Goal: Task Accomplishment & Management: Complete application form

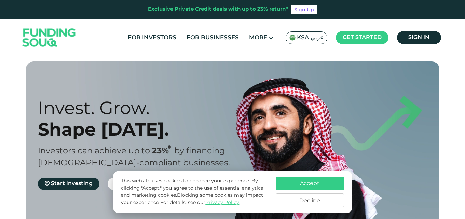
click at [306, 186] on button "Accept" at bounding box center [310, 183] width 68 height 13
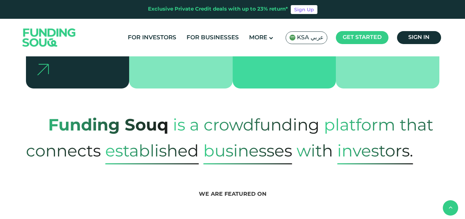
scroll to position [244, 0]
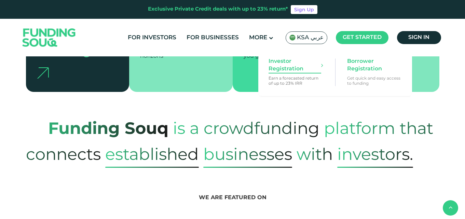
click at [284, 68] on span "Investor Registration" at bounding box center [295, 65] width 53 height 15
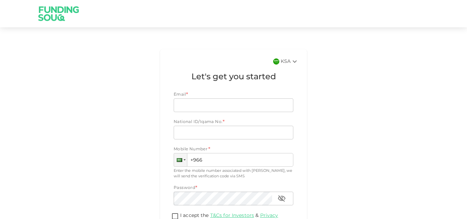
click at [215, 112] on div "Email Email" at bounding box center [234, 105] width 120 height 15
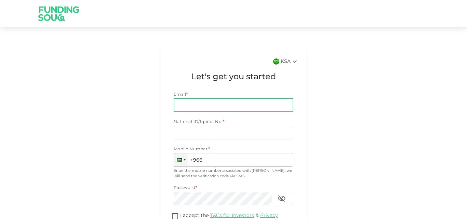
click at [212, 105] on input "Email" at bounding box center [230, 105] width 112 height 14
type input "chadi.abdelhadi@gmail.com"
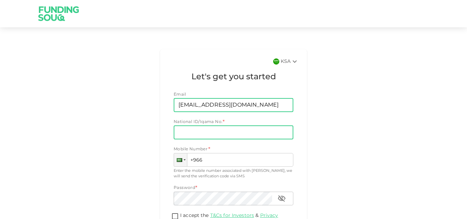
click at [204, 133] on input "National ID/Iqama No." at bounding box center [234, 133] width 120 height 14
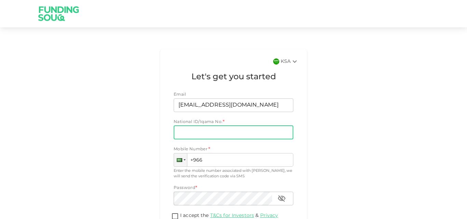
type input "2419102591"
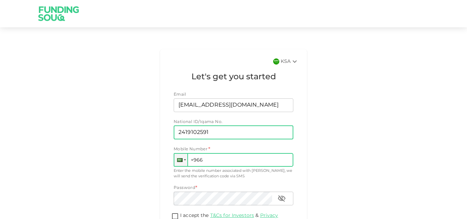
click at [223, 161] on input "+966" at bounding box center [234, 160] width 120 height 14
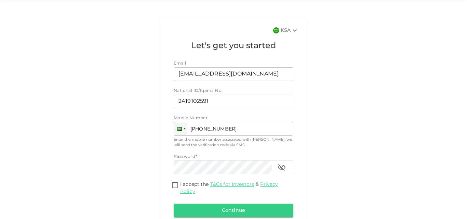
scroll to position [43, 0]
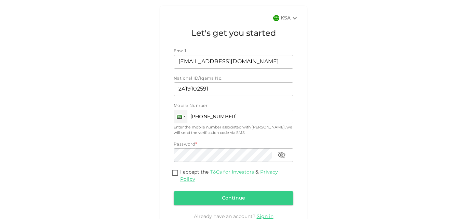
type input "+966 590 470 717"
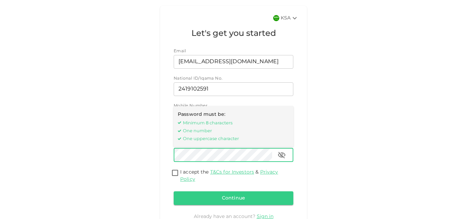
click at [281, 157] on icon "button" at bounding box center [282, 155] width 8 height 6
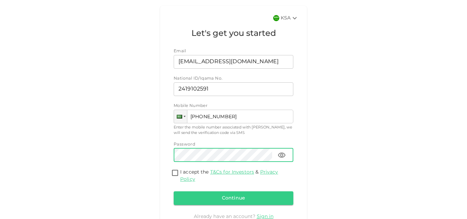
click at [173, 175] on input "I accept the T&Cs for Investors & Privacy Policy" at bounding box center [175, 173] width 10 height 9
checkbox input "true"
click at [238, 195] on button "Continue" at bounding box center [234, 198] width 120 height 14
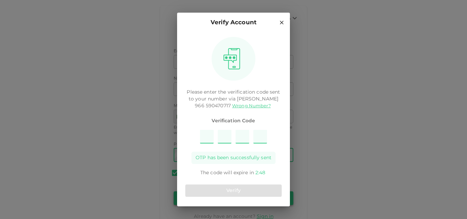
type input "2"
type input "1"
type input "6"
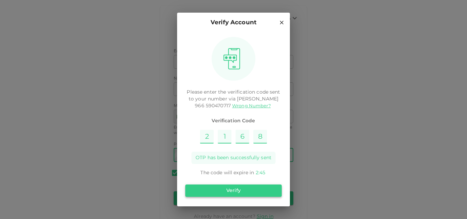
type input "8"
click at [235, 194] on button "Verify" at bounding box center [233, 191] width 96 height 12
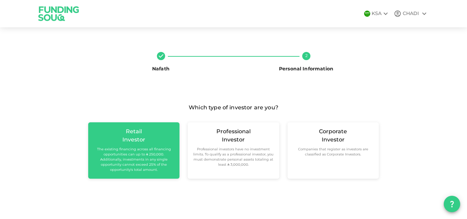
click at [116, 149] on small "The existing financing across all financing opportunities can up to ʢ 250,000. …" at bounding box center [134, 160] width 80 height 26
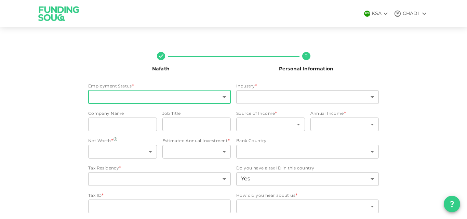
click at [188, 98] on body "KSA CHADI Nafath 2 Personal Information Employment Status * ​ ​ Industry * ​ ​ …" at bounding box center [233, 109] width 467 height 219
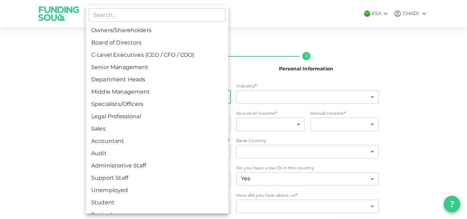
scroll to position [11, 0]
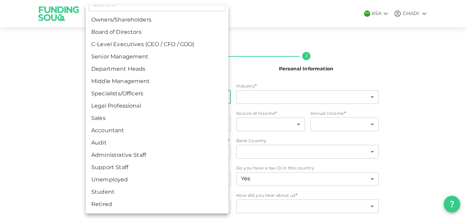
click at [168, 86] on li "Middle Management" at bounding box center [157, 82] width 142 height 12
type input "6"
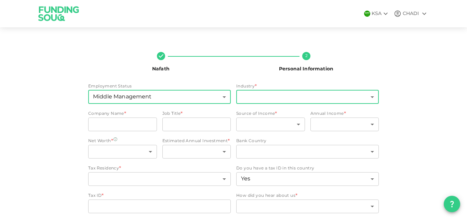
click at [268, 98] on body "KSA CHADI Nafath 2 Personal Information Employment Status Middle Management 6 ​…" at bounding box center [233, 109] width 467 height 219
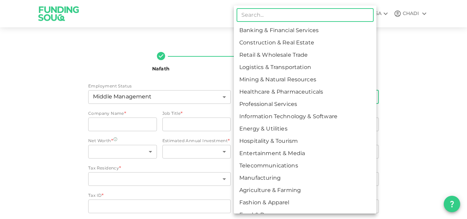
click at [289, 93] on li "Healthcare & Pharmaceuticals" at bounding box center [305, 92] width 142 height 12
type input "6"
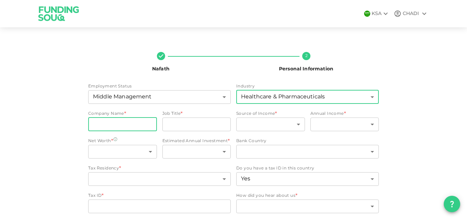
click at [130, 127] on input "companyName" at bounding box center [122, 125] width 69 height 14
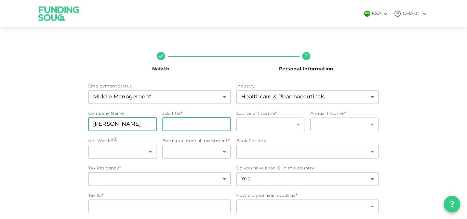
type input "Abbott"
click at [191, 124] on input "jobTitle" at bounding box center [196, 125] width 69 height 14
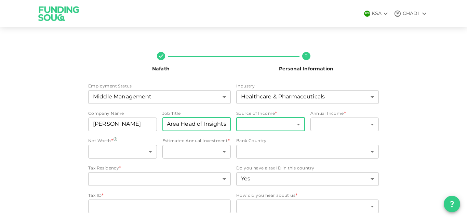
type input "Area Head of Insights"
click at [271, 122] on body "KSA CHADI Nafath 2 Personal Information Employment Status Middle Management 6 ​…" at bounding box center [233, 109] width 467 height 219
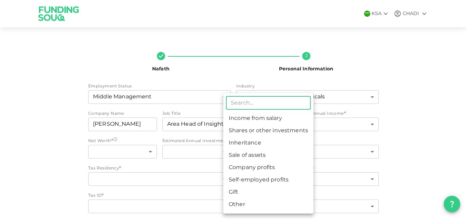
click at [271, 122] on li "Income from salary" at bounding box center [268, 118] width 90 height 12
type input "1"
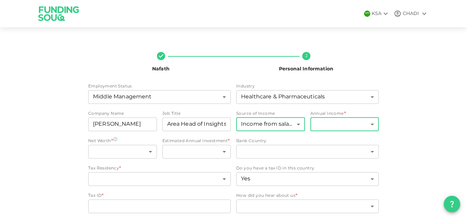
click at [321, 121] on body "KSA CHADI Nafath 2 Personal Information Employment Status Middle Management 6 ​…" at bounding box center [233, 109] width 467 height 219
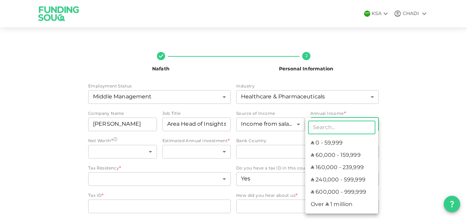
click at [331, 188] on li "ʢ 600,000 - 999,999" at bounding box center [341, 192] width 73 height 12
type input "5"
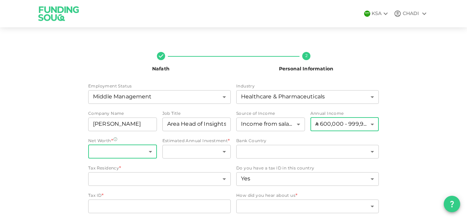
click at [138, 155] on body "KSA CHADI Nafath 2 Personal Information Employment Status Middle Management 6 ​…" at bounding box center [233, 109] width 467 height 219
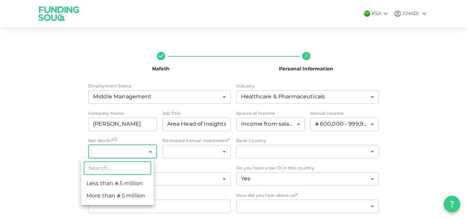
click at [131, 182] on li "Less than ʢ 5 million" at bounding box center [117, 184] width 73 height 12
type input "1"
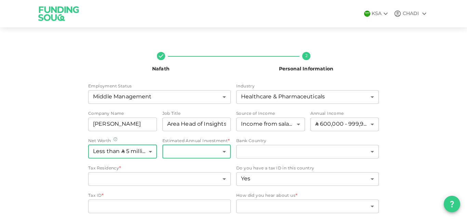
click at [203, 154] on body "KSA CHADI Nafath 2 Personal Information Employment Status Middle Management 6 ​…" at bounding box center [233, 109] width 467 height 219
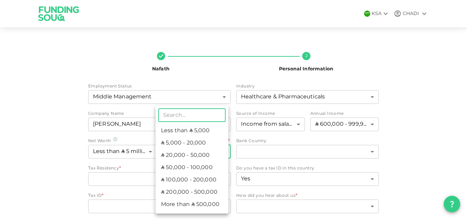
click at [196, 173] on li "ʢ 50,000 - 100,000" at bounding box center [191, 168] width 73 height 12
type input "4"
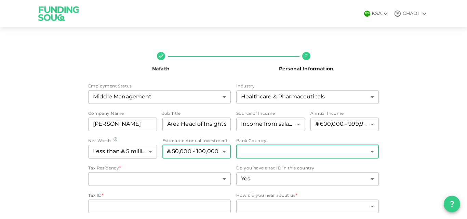
click at [262, 154] on body "KSA CHADI Nafath 2 Personal Information Employment Status Middle Management 6 ​…" at bounding box center [233, 109] width 467 height 219
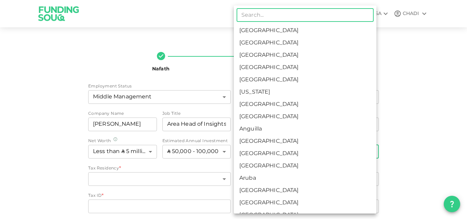
click at [263, 36] on li "[GEOGRAPHIC_DATA]" at bounding box center [305, 31] width 142 height 12
type input "1"
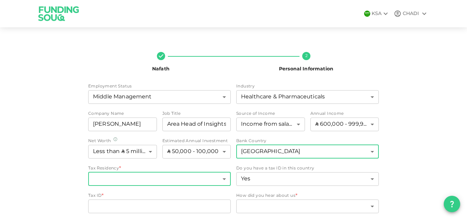
click at [203, 182] on body "KSA CHADI Nafath 2 Personal Information Employment Status Middle Management 6 ​…" at bounding box center [233, 109] width 467 height 219
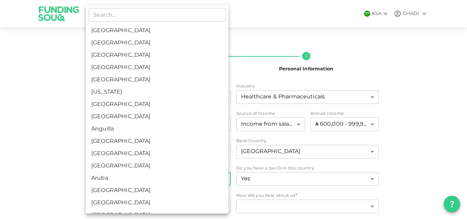
click at [166, 29] on li "[GEOGRAPHIC_DATA]" at bounding box center [157, 31] width 142 height 12
type input "1"
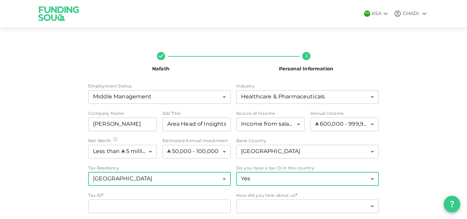
click at [364, 179] on body "KSA CHADI Nafath 2 Personal Information Employment Status Middle Management 6 ​…" at bounding box center [233, 109] width 467 height 219
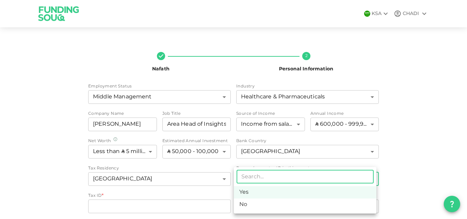
click at [298, 204] on li "No" at bounding box center [305, 205] width 142 height 12
type input "false"
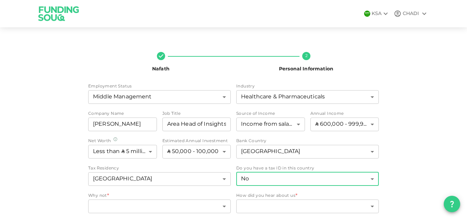
scroll to position [24, 0]
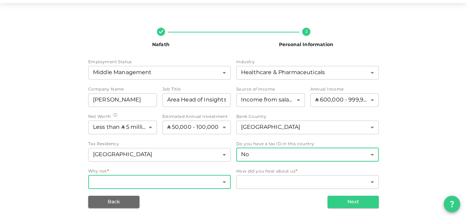
click at [218, 182] on body "KSA CHADI Nafath 2 Personal Information Employment Status Middle Management 6 ​…" at bounding box center [233, 109] width 467 height 219
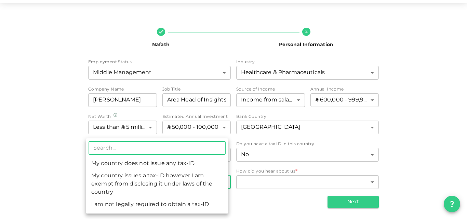
click at [200, 168] on li "My country does not issue any tax-ID" at bounding box center [157, 164] width 142 height 12
type input "1"
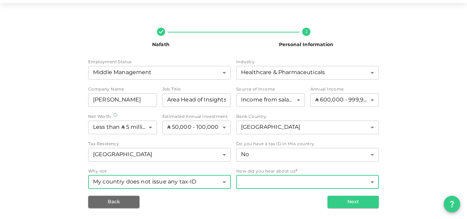
click at [343, 179] on body "KSA CHADI Nafath 2 Personal Information Employment Status Middle Management 6 ​…" at bounding box center [233, 109] width 467 height 219
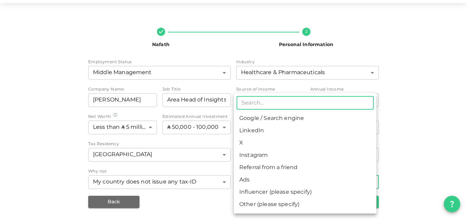
click at [339, 173] on li "Referral from a friend" at bounding box center [305, 168] width 142 height 12
type input "10"
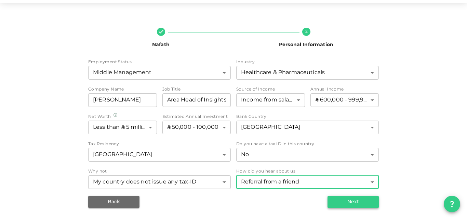
click at [350, 200] on button "Next" at bounding box center [352, 202] width 51 height 12
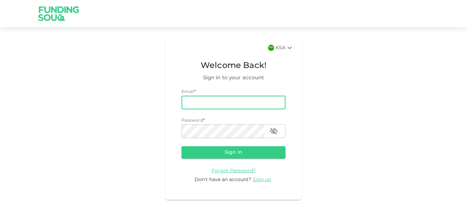
click at [205, 99] on input "email" at bounding box center [233, 103] width 104 height 14
type input "chadi.abdelhadi@gmail.com"
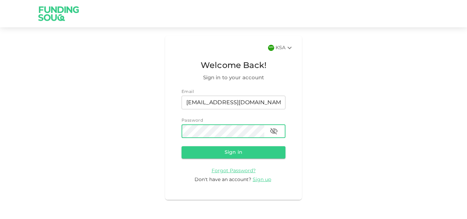
click at [275, 131] on icon "button" at bounding box center [274, 131] width 8 height 6
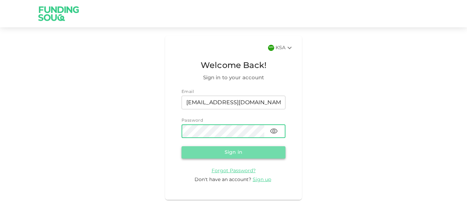
click at [245, 147] on button "Sign in" at bounding box center [233, 152] width 104 height 12
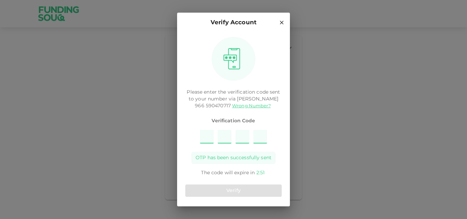
type input "6"
type input "2"
type input "5"
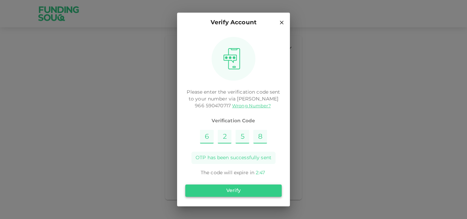
type input "8"
click at [229, 190] on button "Verify" at bounding box center [233, 191] width 96 height 12
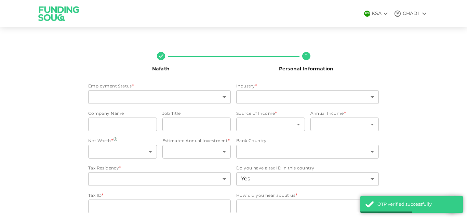
scroll to position [24, 0]
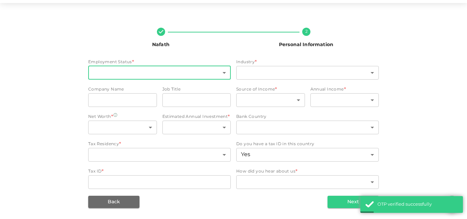
click at [221, 70] on body "KSA CHADI Nafath 2 Personal Information Employment Status * ​ ​ Industry * ​ ​ …" at bounding box center [233, 109] width 467 height 219
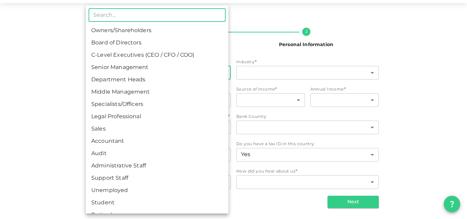
click at [177, 96] on li "Middle Management" at bounding box center [157, 92] width 142 height 12
type input "6"
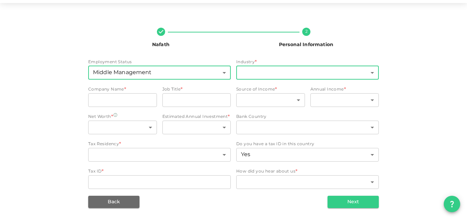
click at [282, 71] on body "KSA CHADI Nafath 2 Personal Information Employment Status Middle Management 6 ​…" at bounding box center [233, 109] width 467 height 219
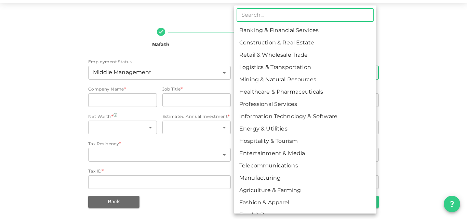
click at [274, 90] on li "Healthcare & Pharmaceuticals" at bounding box center [305, 92] width 142 height 12
type input "6"
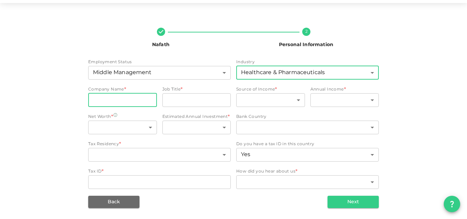
click at [121, 98] on input "companyName" at bounding box center [122, 100] width 69 height 14
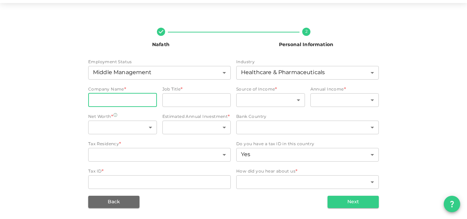
type input "Abbott"
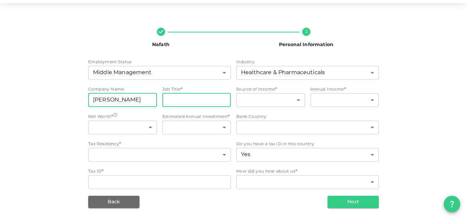
click at [183, 97] on input "jobTitle" at bounding box center [196, 100] width 69 height 14
type input "Area Head of Insights"
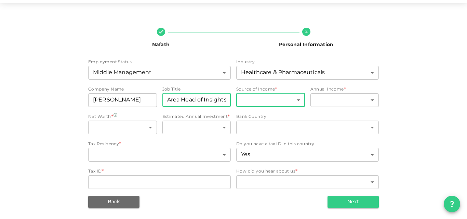
click at [268, 94] on body "KSA CHADI Nafath 2 Personal Information Employment Status Middle Management 6 ​…" at bounding box center [233, 109] width 467 height 219
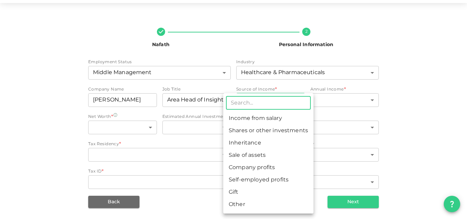
click at [264, 118] on li "Income from salary" at bounding box center [268, 118] width 90 height 12
type input "1"
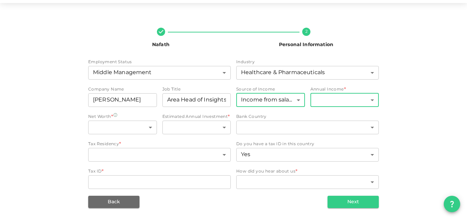
click at [319, 95] on body "KSA CHADI Nafath 2 Personal Information Employment Status Middle Management 6 ​…" at bounding box center [233, 109] width 467 height 219
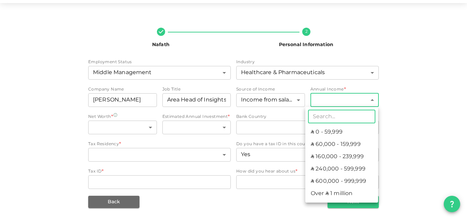
click at [332, 179] on li "ʢ 600,000 - 999,999" at bounding box center [341, 181] width 73 height 12
type input "5"
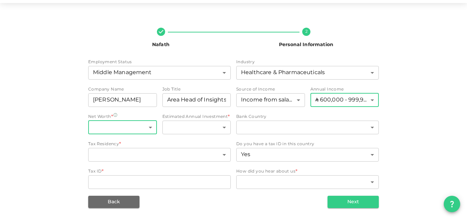
click at [143, 128] on body "KSA CHADI Nafath 2 Personal Information Employment Status Middle Management 6 ​…" at bounding box center [233, 109] width 467 height 219
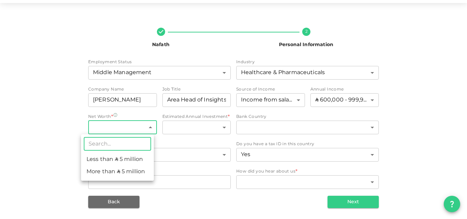
click at [122, 161] on li "Less than ʢ 5 million" at bounding box center [117, 159] width 73 height 12
type input "1"
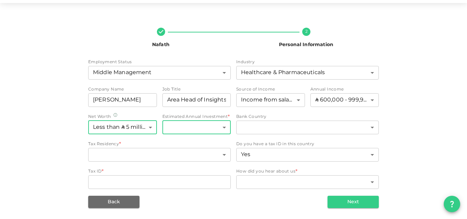
click at [202, 131] on body "KSA CHADI Nafath 2 Personal Information Employment Status Middle Management 6 ​…" at bounding box center [233, 109] width 467 height 219
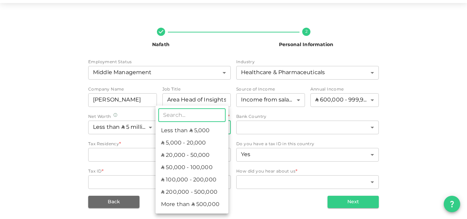
click at [190, 168] on li "ʢ 50,000 - 100,000" at bounding box center [191, 168] width 73 height 12
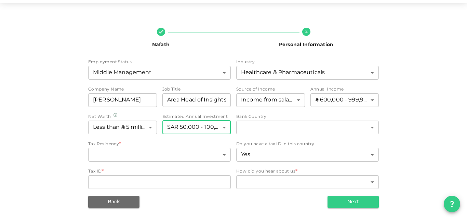
type input "4"
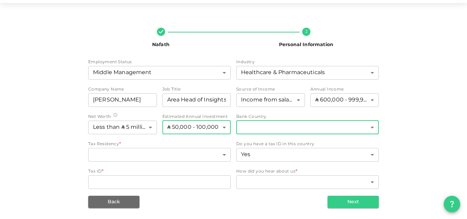
click at [303, 125] on body "KSA CHADI Nafath 2 Personal Information Employment Status Middle Management 6 ​…" at bounding box center [233, 109] width 467 height 219
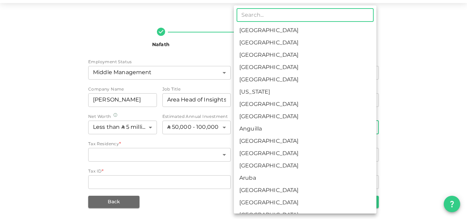
click at [274, 30] on li "[GEOGRAPHIC_DATA]" at bounding box center [305, 31] width 142 height 12
type input "1"
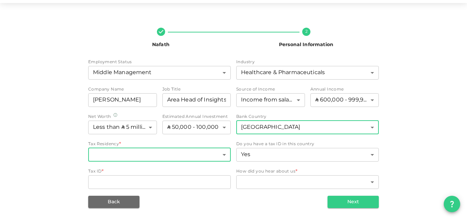
click at [158, 156] on body "KSA CHADI Nafath 2 Personal Information Employment Status Middle Management 6 ​…" at bounding box center [233, 109] width 467 height 219
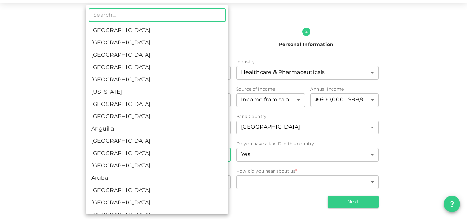
click at [123, 34] on li "[GEOGRAPHIC_DATA]" at bounding box center [157, 31] width 142 height 12
type input "1"
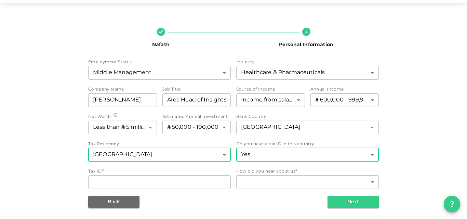
click at [354, 158] on body "KSA CHADI Nafath 2 Personal Information Employment Status Middle Management 6 ​…" at bounding box center [233, 109] width 467 height 219
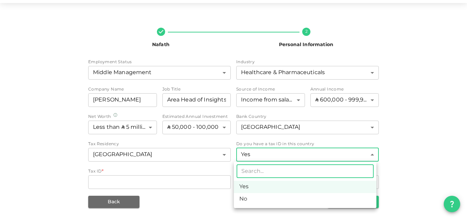
click at [288, 201] on li "No" at bounding box center [305, 199] width 142 height 12
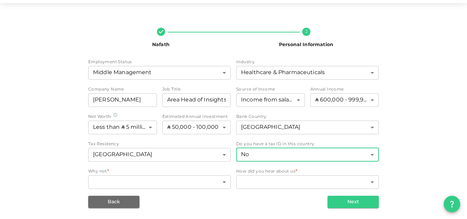
type input "false"
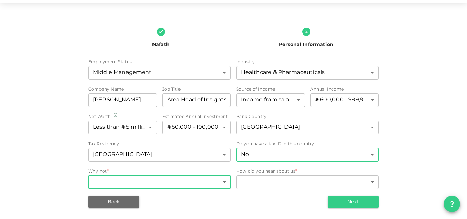
click at [179, 182] on body "KSA CHADI Nafath 2 Personal Information Employment Status Middle Management 6 ​…" at bounding box center [233, 109] width 467 height 219
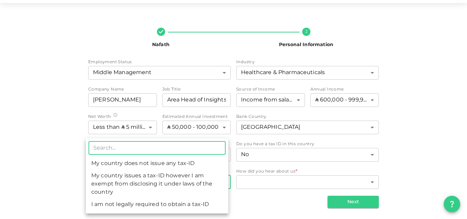
click at [170, 166] on li "My country does not issue any tax-ID" at bounding box center [157, 164] width 142 height 12
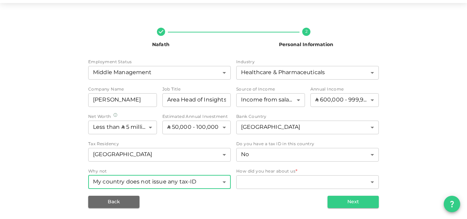
click at [187, 179] on body "KSA CHADI Nafath 2 Personal Information Employment Status Middle Management 6 ​…" at bounding box center [233, 109] width 467 height 219
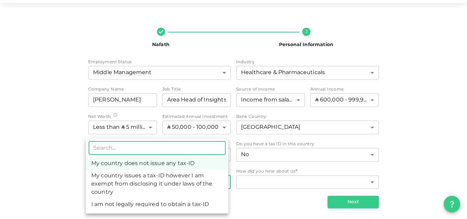
click at [171, 202] on li "I am not legally required to obtain a tax-ID" at bounding box center [157, 205] width 142 height 12
type input "3"
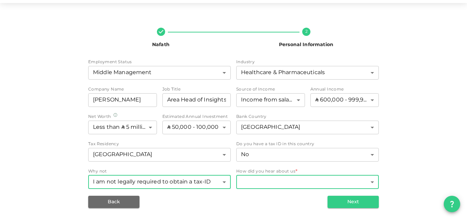
click at [274, 178] on body "KSA CHADI Nafath 2 Personal Information Employment Status Middle Management 6 ​…" at bounding box center [233, 109] width 467 height 219
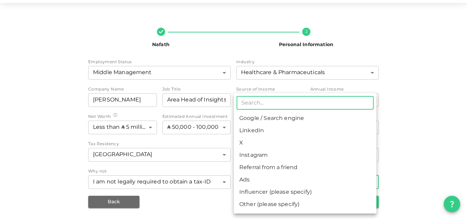
click at [271, 172] on li "Referral from a friend" at bounding box center [305, 168] width 142 height 12
type input "10"
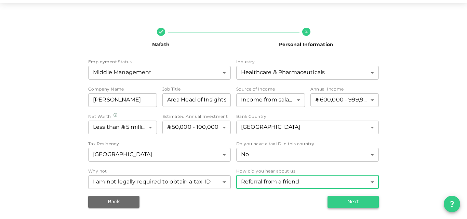
click at [331, 198] on button "Next" at bounding box center [352, 202] width 51 height 12
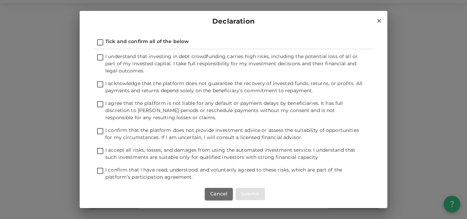
click at [101, 43] on input "Tick and confirm all of the below" at bounding box center [100, 42] width 10 height 9
checkbox input "true"
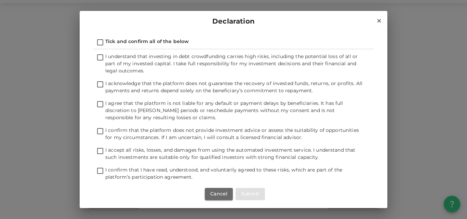
checkbox input "true"
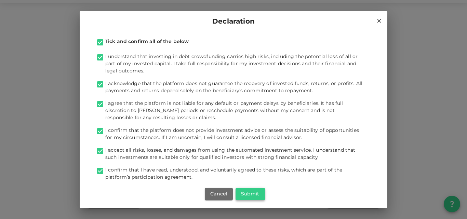
click at [246, 192] on button "Submit" at bounding box center [249, 194] width 29 height 12
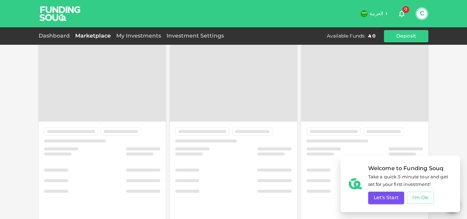
scroll to position [24, 0]
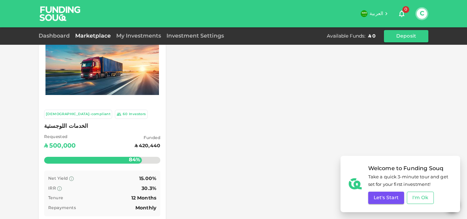
click at [419, 201] on button "I'm Ok" at bounding box center [420, 198] width 27 height 12
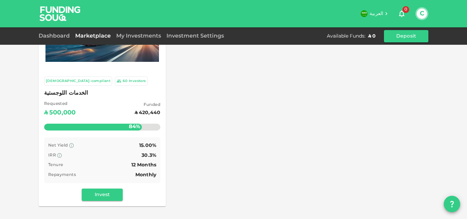
scroll to position [0, 0]
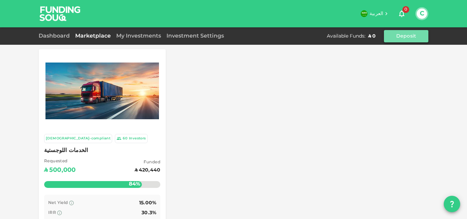
click at [397, 42] on button "Deposit" at bounding box center [406, 36] width 44 height 12
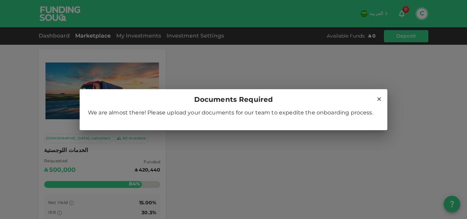
click at [381, 98] on icon at bounding box center [379, 99] width 6 height 6
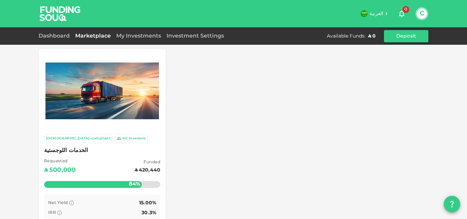
click at [421, 14] on button "C" at bounding box center [422, 14] width 10 height 10
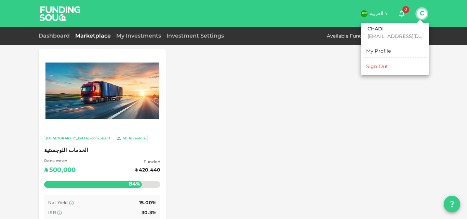
click at [386, 50] on div "My Profile" at bounding box center [378, 51] width 25 height 7
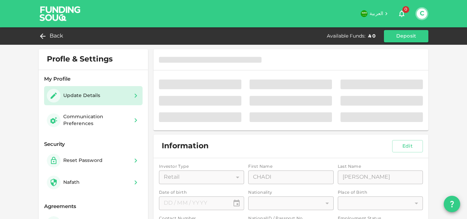
type input "⁦⁨06⁩ / ⁨11⁩ / ⁨1975⁩⁩"
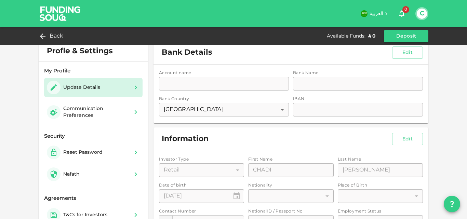
scroll to position [6, 0]
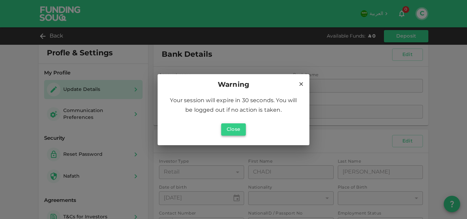
click at [241, 129] on button "Close" at bounding box center [233, 129] width 25 height 12
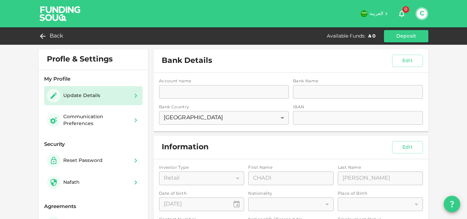
scroll to position [1, 0]
click at [232, 86] on div "Account name accountName accountName Bank Name bankName bankName Bank Country S…" at bounding box center [290, 101] width 275 height 59
click at [230, 92] on div "Account name accountName accountName Bank Name bankName bankName Bank Country S…" at bounding box center [290, 101] width 275 height 59
click at [319, 89] on div "Account name accountName accountName Bank Name bankName bankName Bank Country S…" at bounding box center [290, 101] width 275 height 59
click at [407, 41] on button "Deposit" at bounding box center [406, 36] width 44 height 12
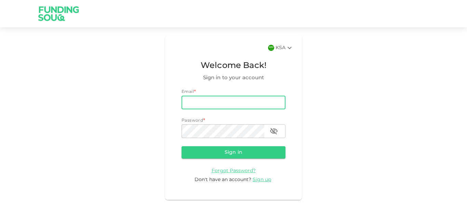
click at [212, 105] on input "email" at bounding box center [233, 103] width 104 height 14
type input "chadi.abdelhadi@gmail.com"
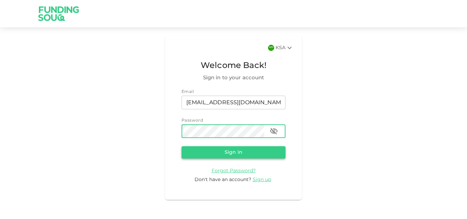
click at [237, 153] on button "Sign in" at bounding box center [233, 152] width 104 height 12
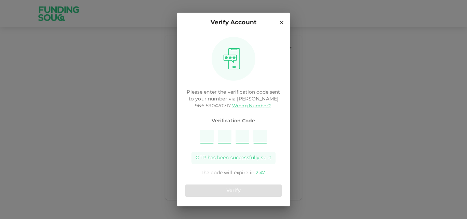
type input "5"
type input "8"
type input "1"
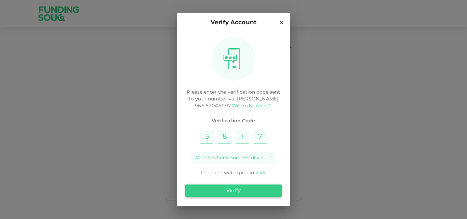
type input "7"
click at [224, 194] on button "Verify" at bounding box center [233, 191] width 96 height 12
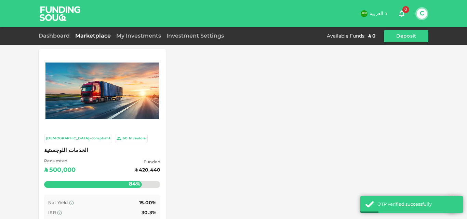
click at [57, 40] on div "Dashboard" at bounding box center [56, 36] width 34 height 8
click at [53, 37] on link "Dashboard" at bounding box center [56, 35] width 34 height 5
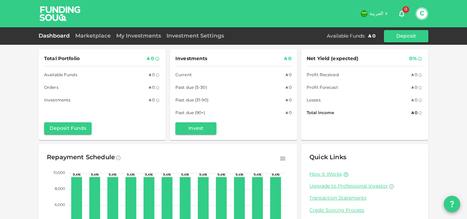
click at [417, 14] on button "C" at bounding box center [422, 14] width 10 height 10
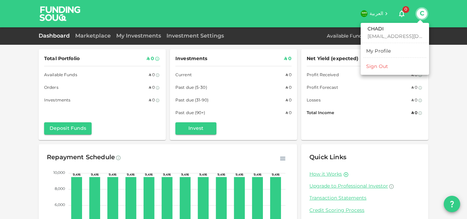
click at [380, 49] on div "My Profile" at bounding box center [378, 51] width 25 height 7
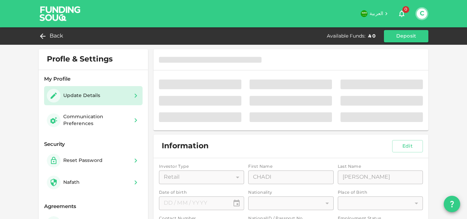
type input "⁦⁨06⁩ / ⁨11⁩ / ⁨1975⁩⁩"
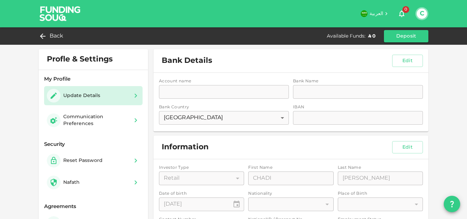
click at [127, 95] on div "Update Details" at bounding box center [93, 96] width 93 height 14
click at [191, 95] on div "Account name accountName accountName Bank Name bankName bankName Bank Country S…" at bounding box center [290, 102] width 275 height 59
click at [395, 59] on button "Edit" at bounding box center [407, 61] width 31 height 12
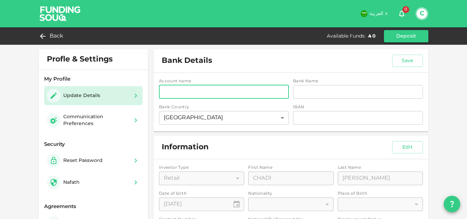
click at [232, 93] on input "accountName" at bounding box center [224, 92] width 130 height 14
type input "c"
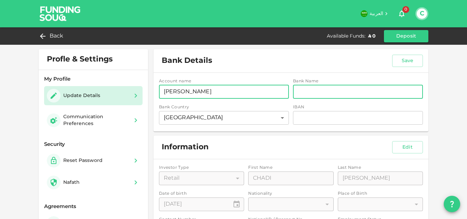
type input "Chadi Abdelhadi"
click at [320, 91] on input "bankName" at bounding box center [358, 92] width 130 height 14
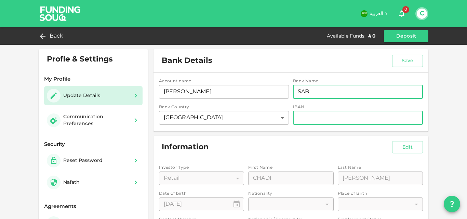
type input "SAB"
click at [313, 119] on input "iban" at bounding box center [358, 118] width 130 height 14
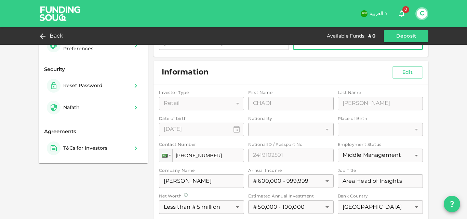
scroll to position [26, 0]
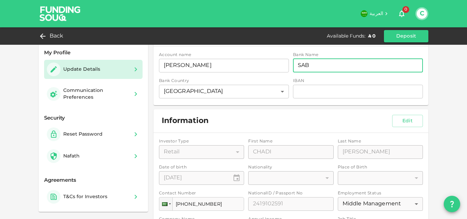
click at [323, 68] on input "SAB" at bounding box center [358, 66] width 130 height 14
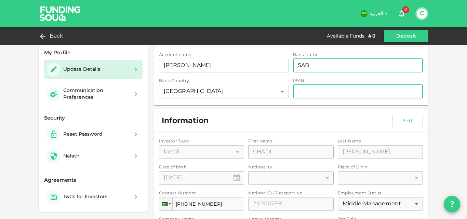
click at [316, 94] on input "iban" at bounding box center [358, 92] width 130 height 14
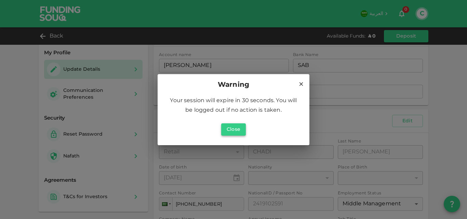
click at [239, 126] on button "Close" at bounding box center [233, 129] width 25 height 12
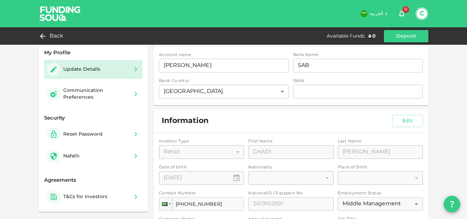
click at [333, 79] on div "IBAN" at bounding box center [358, 81] width 130 height 7
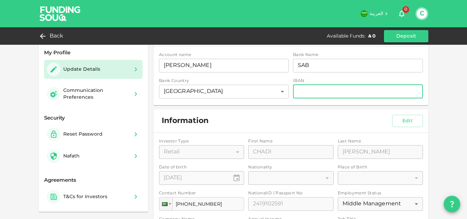
click at [322, 91] on input "iban" at bounding box center [358, 92] width 130 height 14
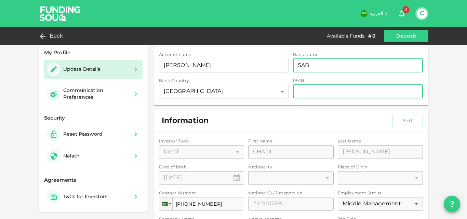
click at [326, 63] on input "SAB" at bounding box center [358, 66] width 130 height 14
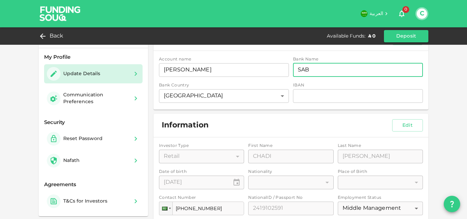
scroll to position [0, 0]
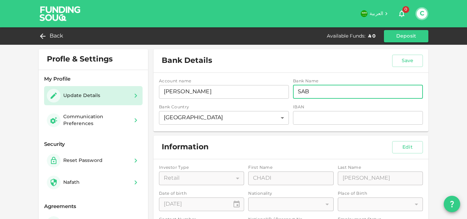
click at [329, 95] on input "SAB" at bounding box center [358, 92] width 130 height 14
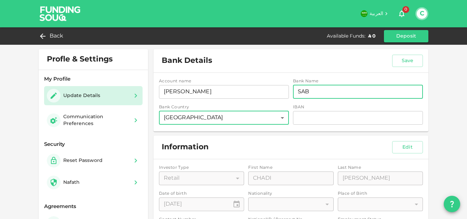
click at [237, 114] on body "العربية 0 C Back Available Funds : ʢ 0 Deposit Profle & Settings My Profile Upd…" at bounding box center [233, 109] width 467 height 219
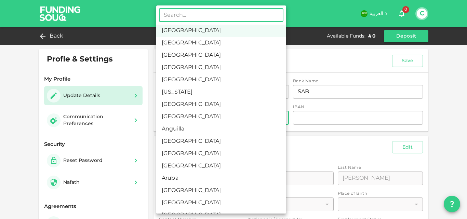
click at [336, 98] on div at bounding box center [233, 109] width 467 height 219
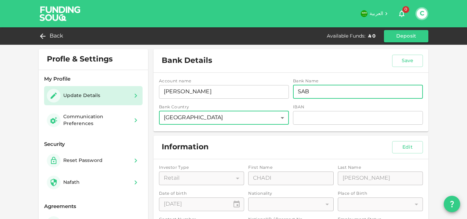
click at [335, 91] on input "SAB" at bounding box center [358, 92] width 130 height 14
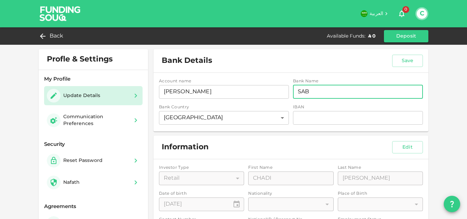
drag, startPoint x: 317, startPoint y: 93, endPoint x: 309, endPoint y: 94, distance: 8.2
click at [309, 94] on input "SAB" at bounding box center [358, 92] width 130 height 14
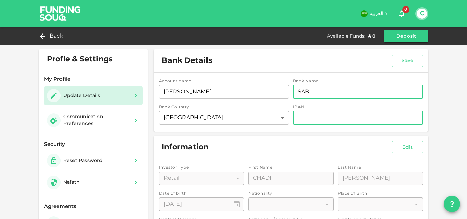
click at [309, 119] on input "iban" at bounding box center [358, 118] width 130 height 14
paste input "SA0645000000026351833001"
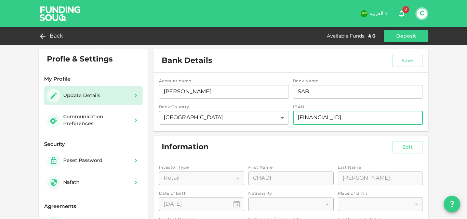
type input "SA0645000000026351833001"
click at [439, 121] on div "Profle & Settings My Profile Update Details Communication Preferences Security …" at bounding box center [233, 190] width 467 height 380
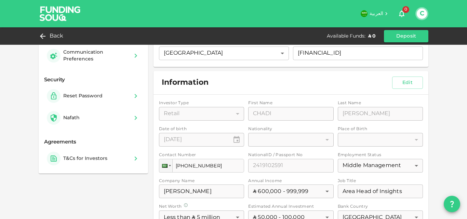
scroll to position [63, 0]
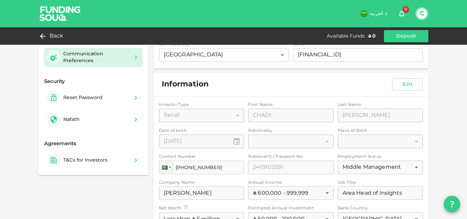
click at [106, 62] on div "Communication Preferences" at bounding box center [96, 58] width 66 height 14
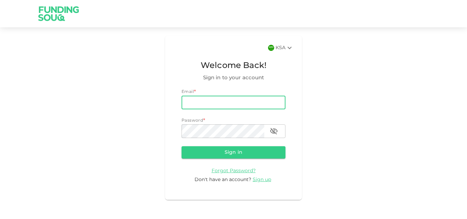
type input "[EMAIL_ADDRESS][DOMAIN_NAME]"
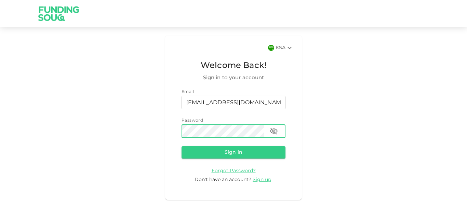
click at [274, 131] on icon "button" at bounding box center [274, 131] width 8 height 8
click at [236, 152] on button "Sign in" at bounding box center [233, 152] width 104 height 12
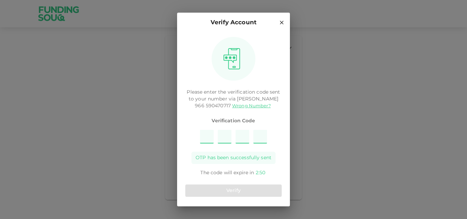
type input "9"
type input "5"
type input "2"
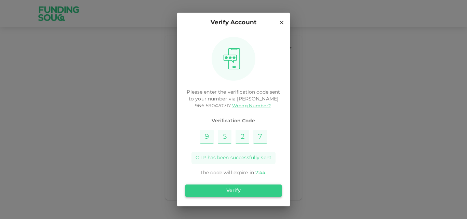
type input "7"
click at [226, 189] on button "Verify" at bounding box center [233, 191] width 96 height 12
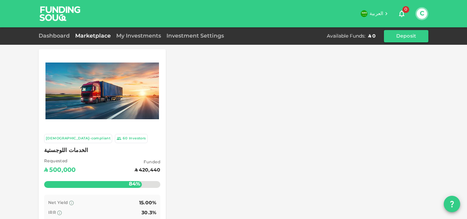
click at [129, 139] on div "Investors" at bounding box center [137, 139] width 17 height 6
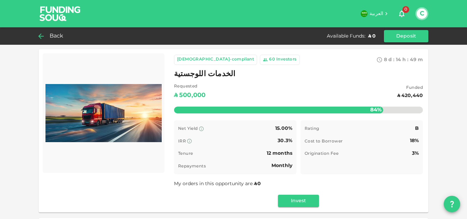
click at [52, 36] on span "Back" at bounding box center [57, 36] width 14 height 10
